Goal: Information Seeking & Learning: Understand process/instructions

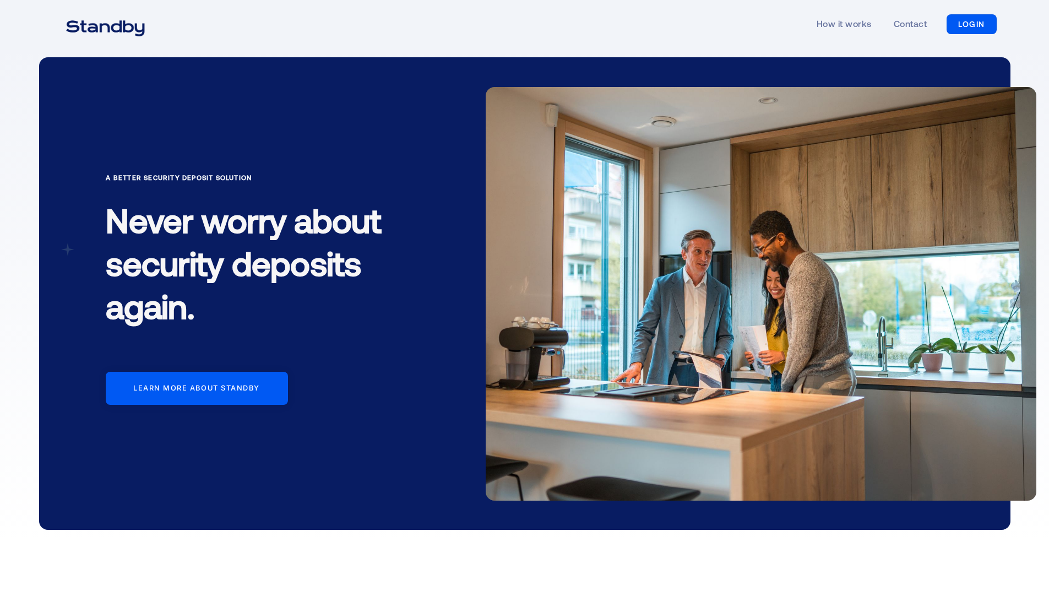
drag, startPoint x: 150, startPoint y: 219, endPoint x: 216, endPoint y: 330, distance: 129.3
click at [157, 239] on h1 "Never worry about security deposits again." at bounding box center [260, 267] width 308 height 156
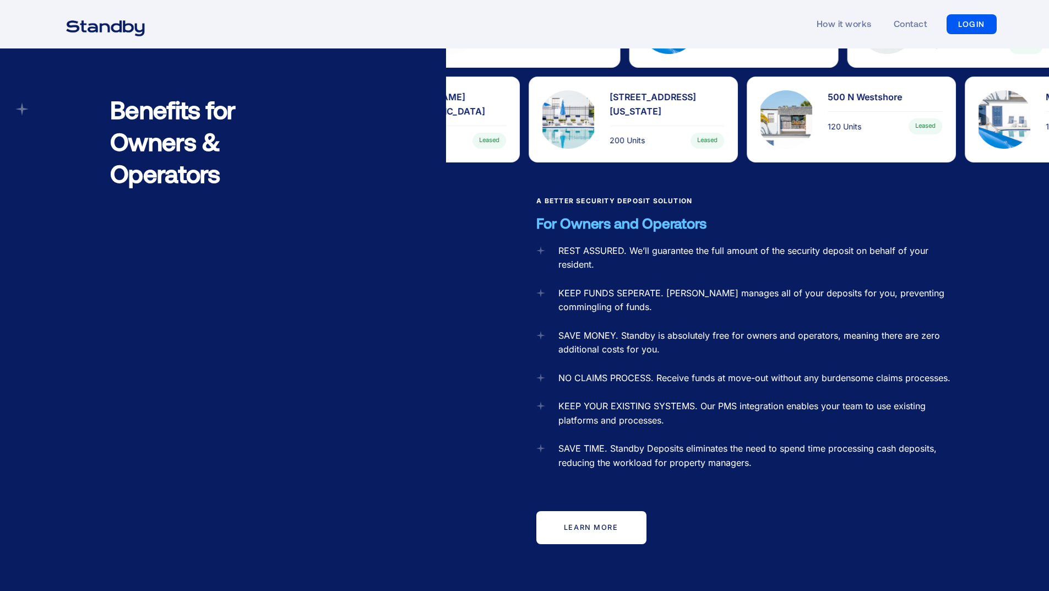
scroll to position [1266, 0]
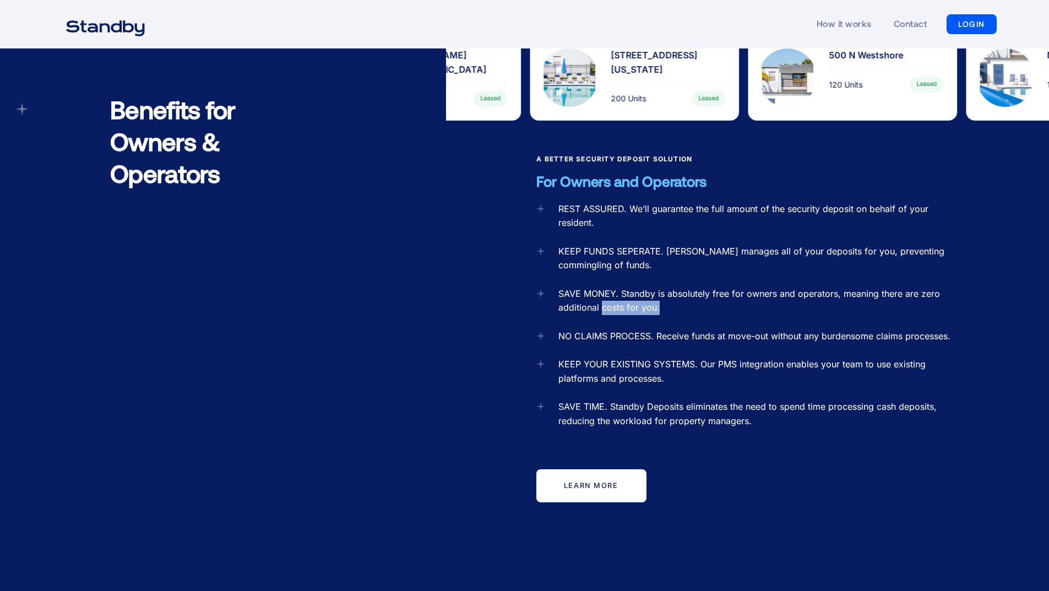
drag, startPoint x: 601, startPoint y: 283, endPoint x: 716, endPoint y: 286, distance: 114.5
click at [716, 287] on div "SAVE MONEY. Standby is absolutely free for owners and operators, meaning there …" at bounding box center [758, 301] width 400 height 28
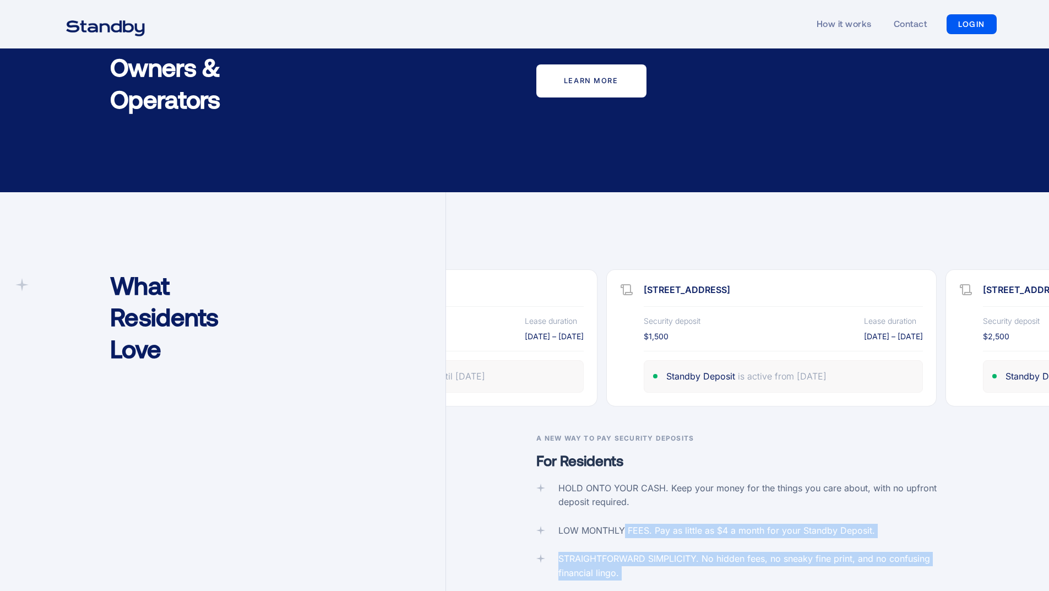
scroll to position [1712, 0]
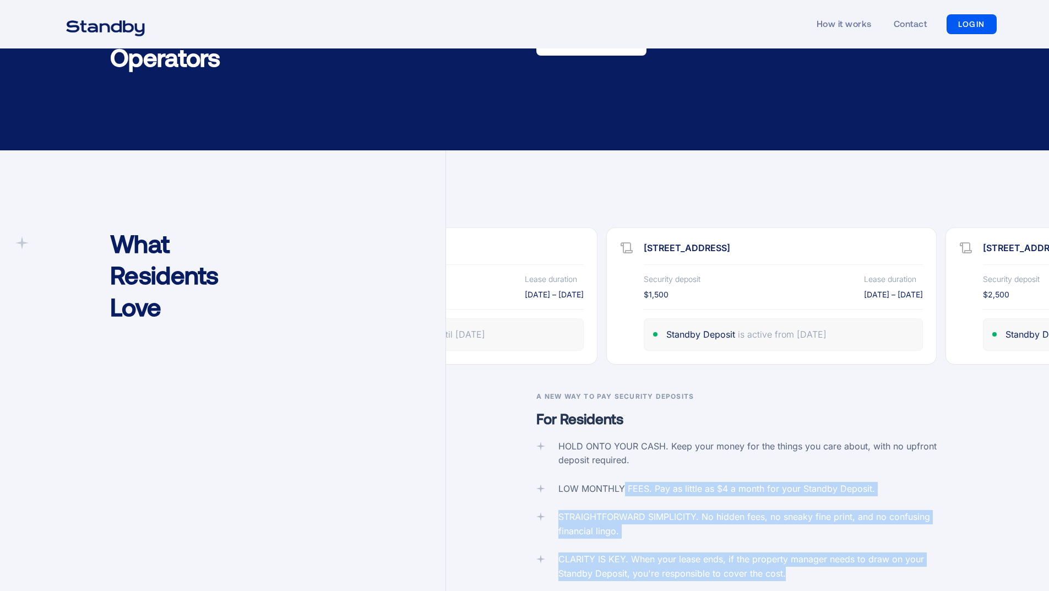
drag, startPoint x: 623, startPoint y: 528, endPoint x: 936, endPoint y: 572, distance: 315.7
click at [936, 572] on div "A New Way To Pay Security Deposits For Residents HOLD ONTO YOUR CASH. Keep your…" at bounding box center [747, 524] width 603 height 267
click at [667, 482] on div "LOW MONTHLY FEES. Pay as little as $4 a month for your Standby Deposit." at bounding box center [716, 489] width 316 height 14
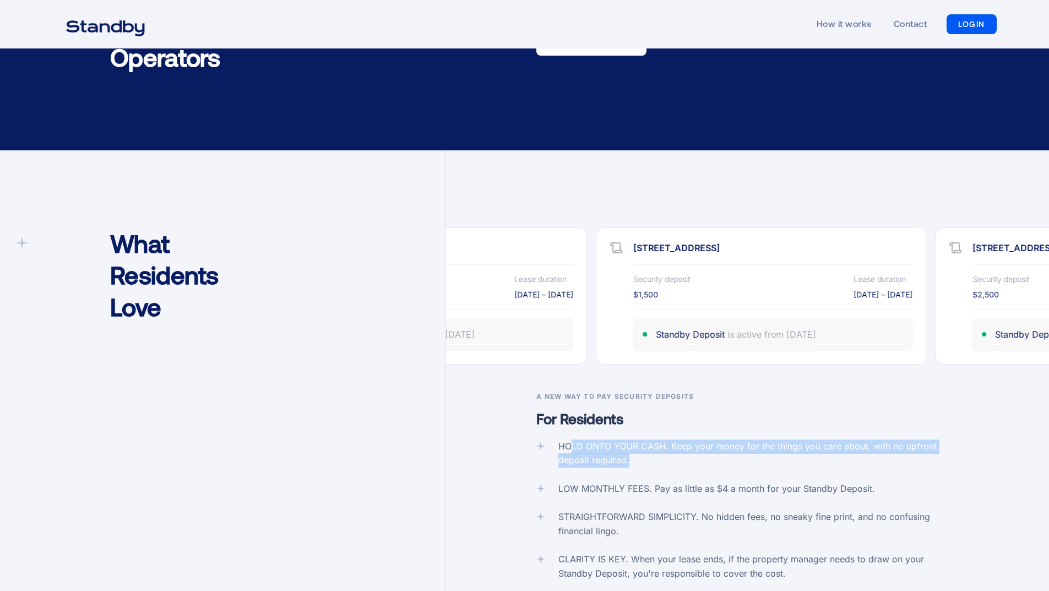
drag, startPoint x: 574, startPoint y: 424, endPoint x: 957, endPoint y: 445, distance: 383.1
click at [957, 445] on div "HOLD ONTO YOUR CASH. Keep your money for the things you care about, with no upf…" at bounding box center [758, 453] width 400 height 28
click at [549, 482] on div "LOW MONTHLY FEES. Pay as little as $4 a month for your Standby Deposit." at bounding box center [705, 489] width 339 height 14
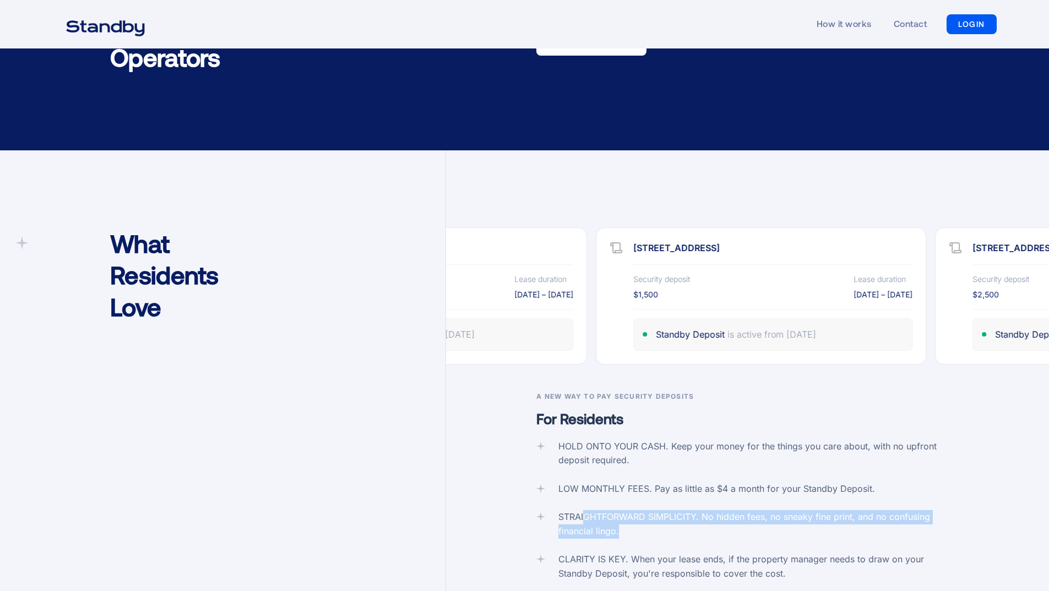
drag, startPoint x: 690, startPoint y: 524, endPoint x: 587, endPoint y: 501, distance: 106.0
click at [587, 501] on div "HOLD ONTO YOUR CASH. Keep your money for the things you care about, with no upf…" at bounding box center [747, 509] width 422 height 141
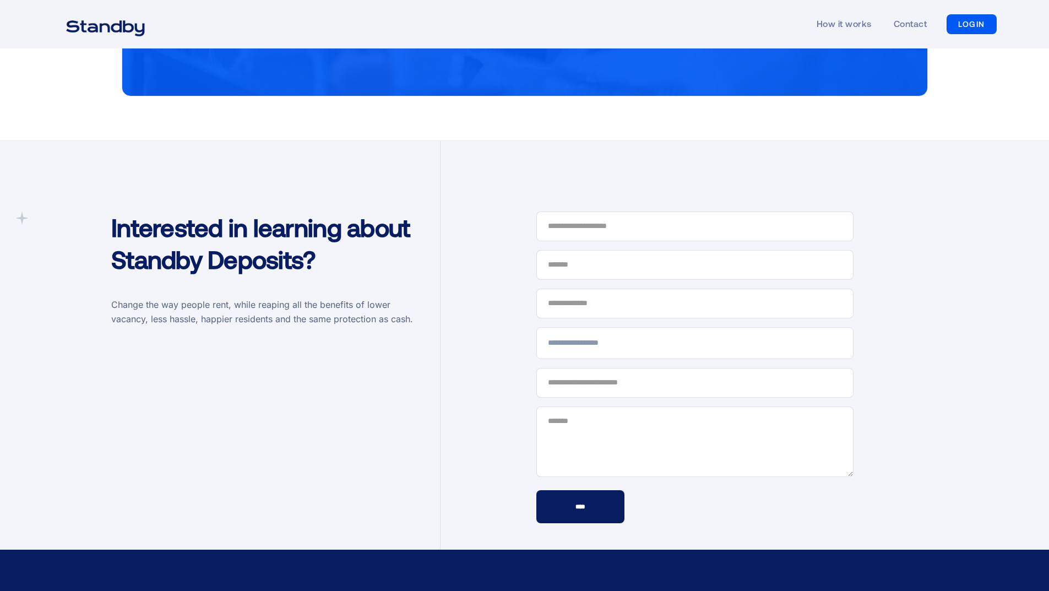
scroll to position [3304, 0]
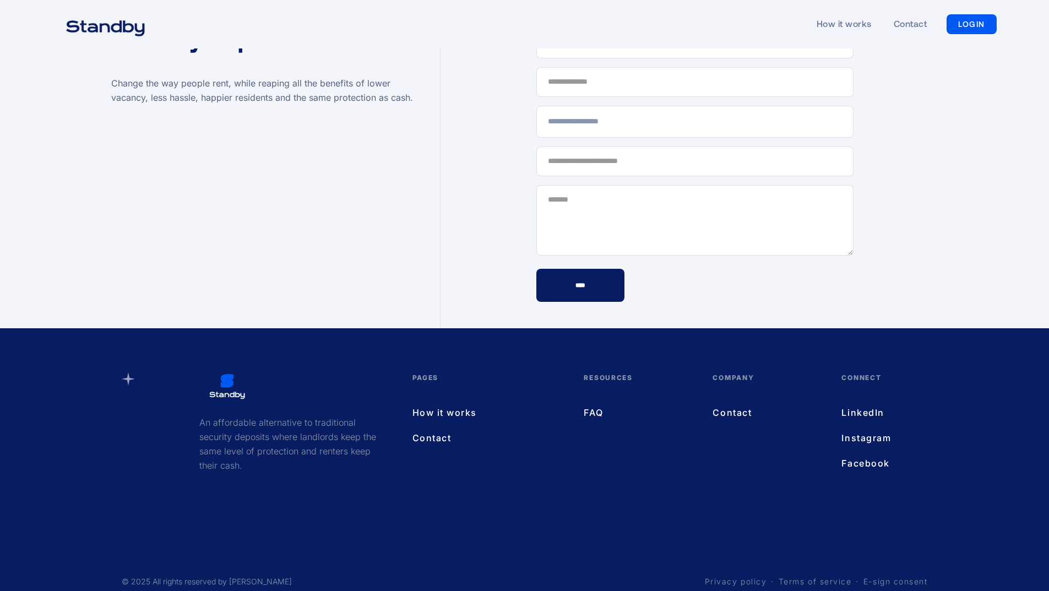
click at [466, 405] on link "How it works" at bounding box center [487, 412] width 150 height 14
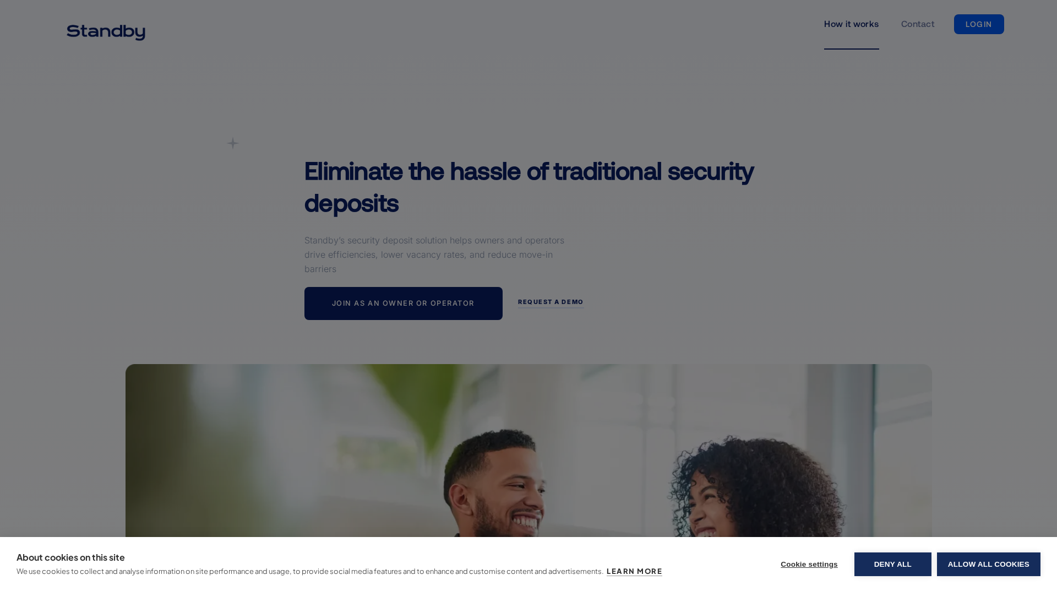
click at [720, 346] on div "About cookies on this site We use cookies to collect and analyse information on…" at bounding box center [528, 295] width 1057 height 591
